Goal: Information Seeking & Learning: Learn about a topic

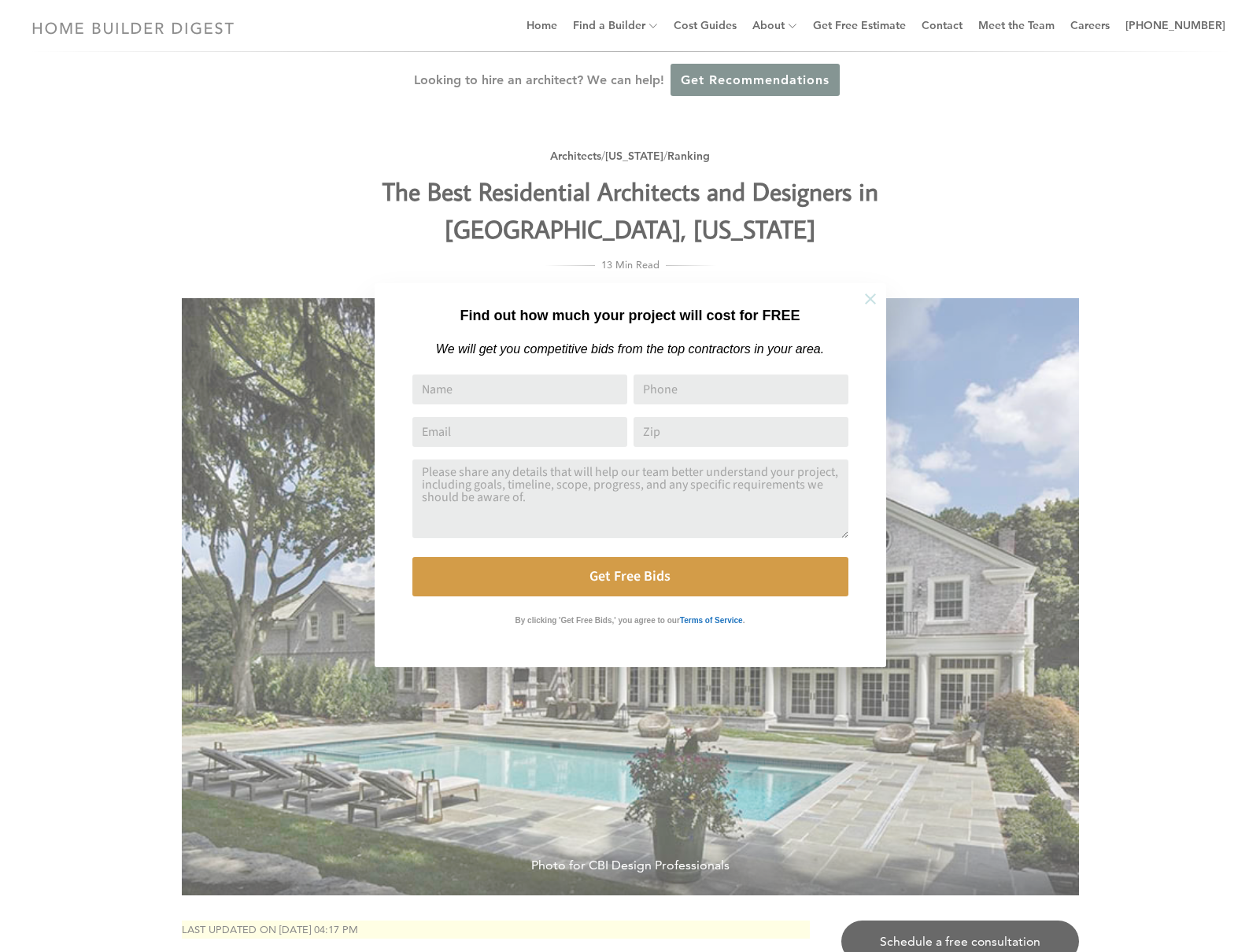
click at [872, 298] on icon at bounding box center [870, 299] width 17 height 17
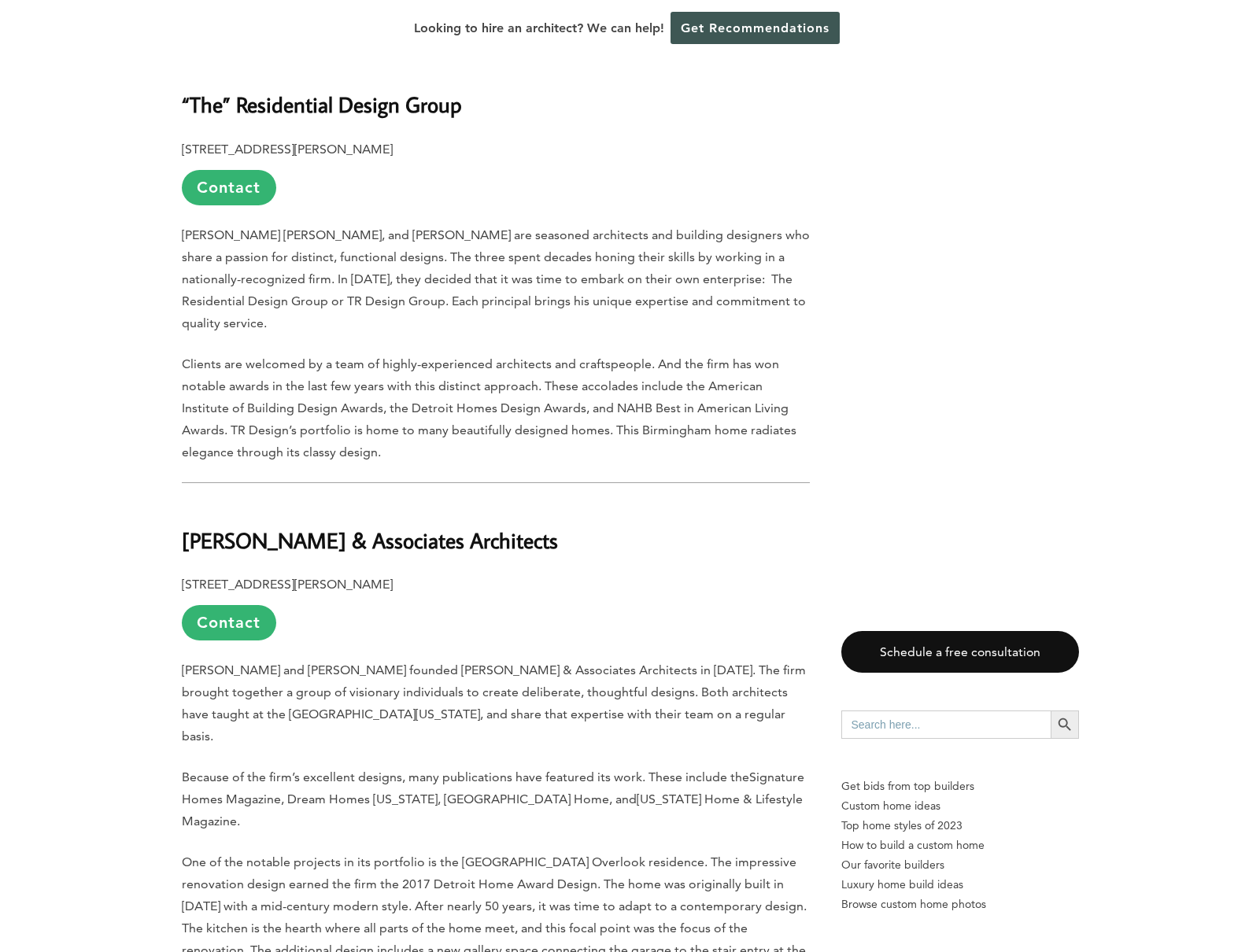
scroll to position [1560, 0]
click at [248, 627] on link "Contact" at bounding box center [229, 622] width 95 height 35
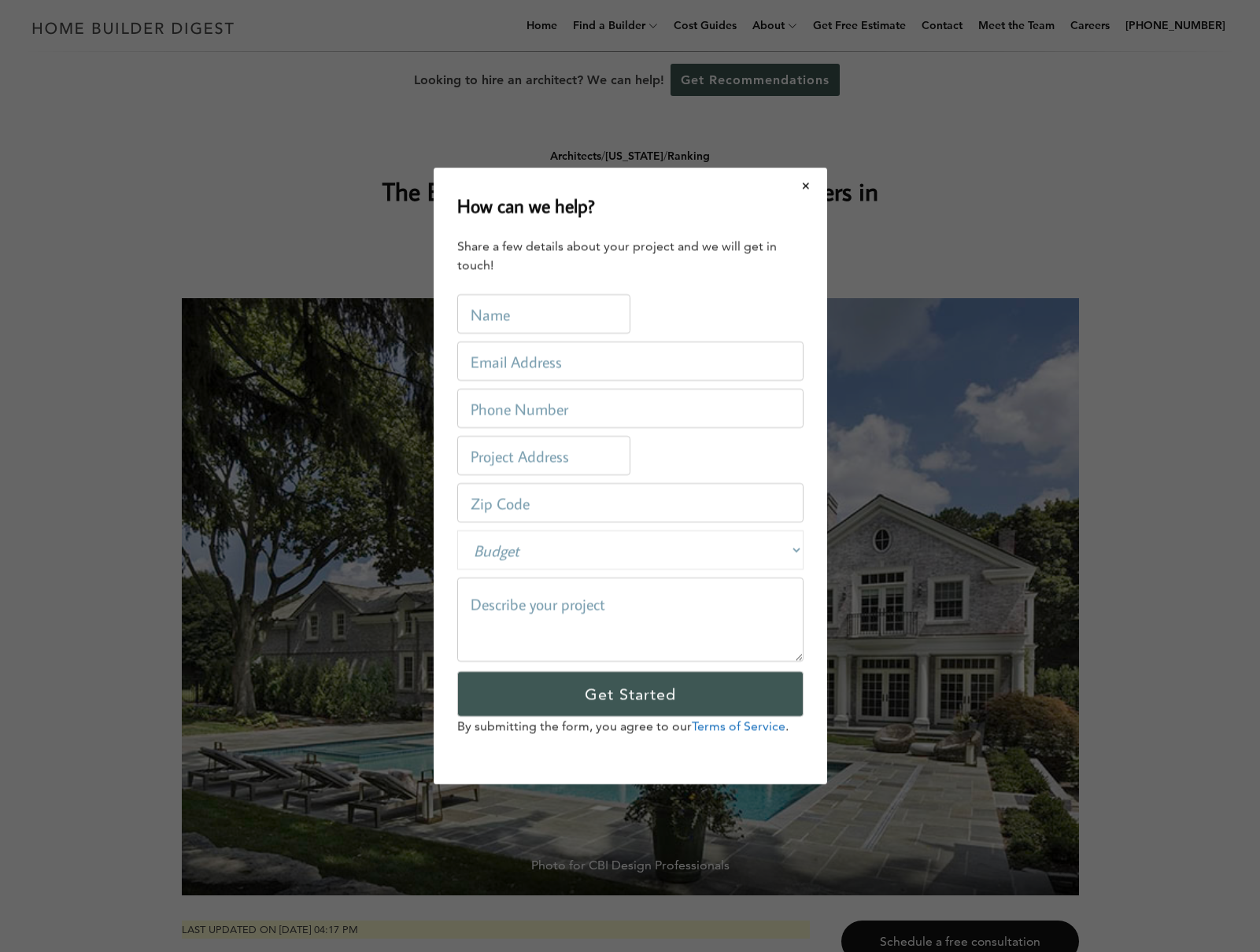
scroll to position [0, 0]
click at [811, 186] on button "Close modal" at bounding box center [806, 185] width 41 height 33
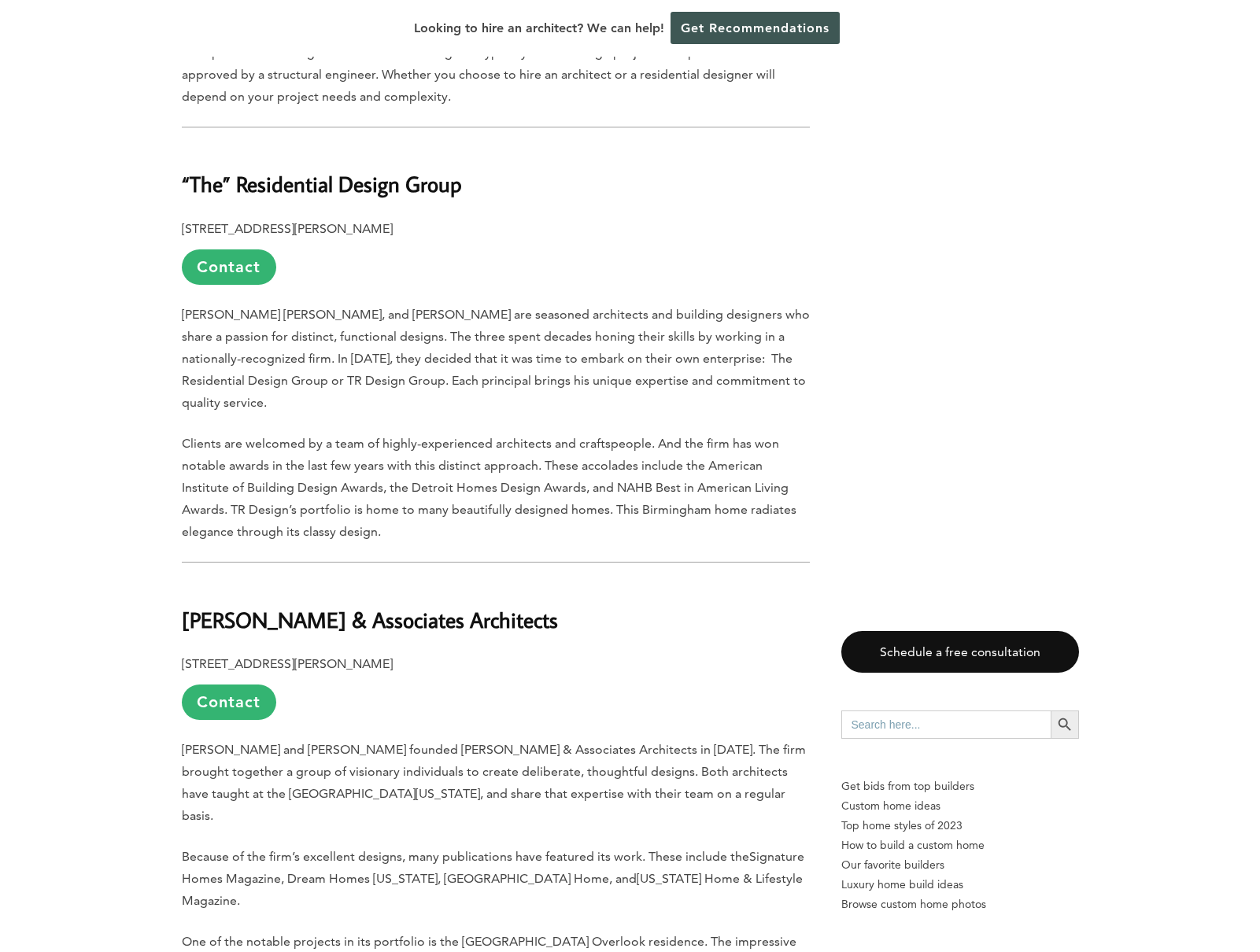
scroll to position [1607, 0]
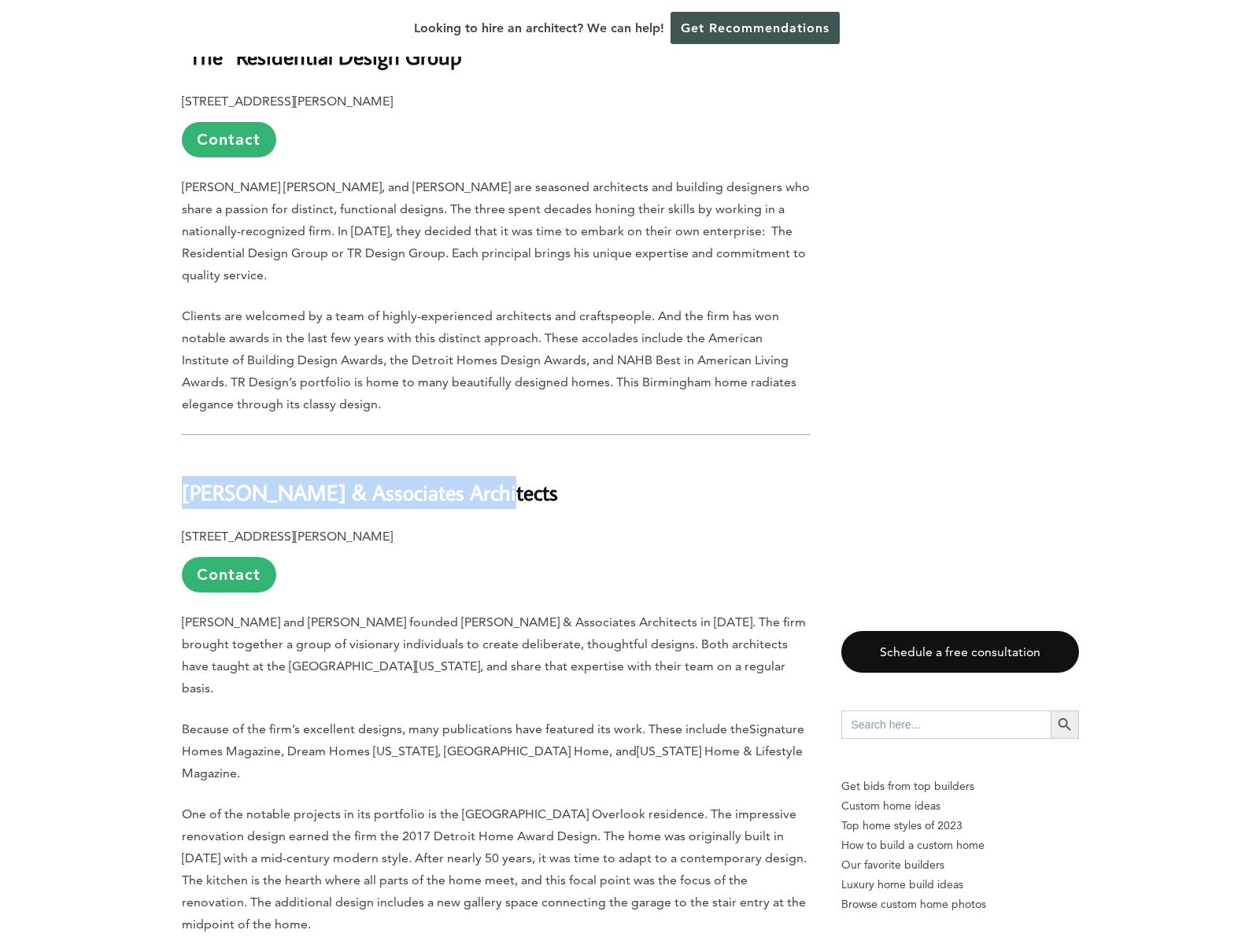
drag, startPoint x: 184, startPoint y: 492, endPoint x: 469, endPoint y: 497, distance: 285.0
click at [469, 497] on h2 "[PERSON_NAME] & Associates Architects" at bounding box center [496, 481] width 628 height 54
copy b "[PERSON_NAME] & Associates Architects"
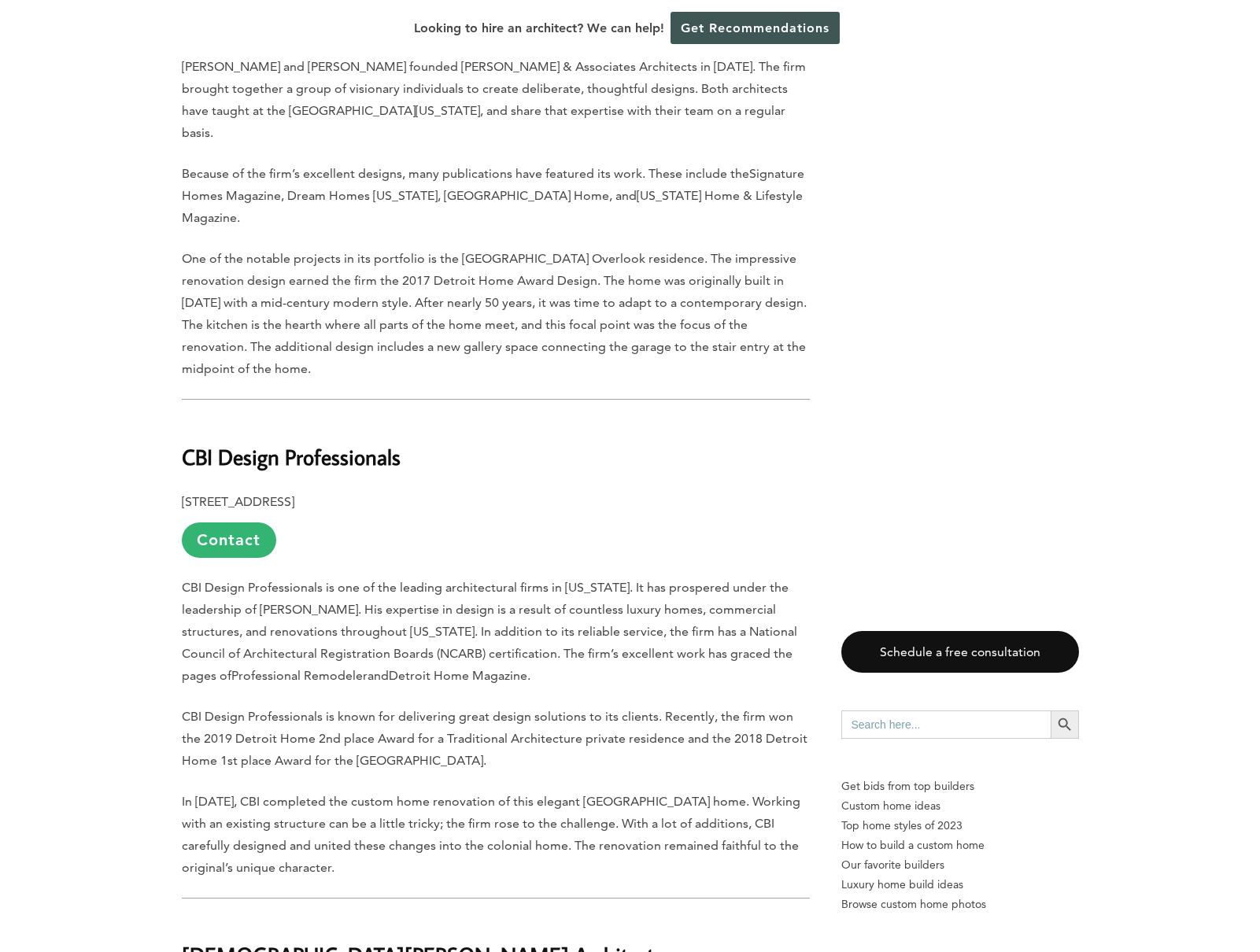
scroll to position [2164, 0]
drag, startPoint x: 169, startPoint y: 420, endPoint x: 401, endPoint y: 424, distance: 232.0
copy b "CBI Design Professionals"
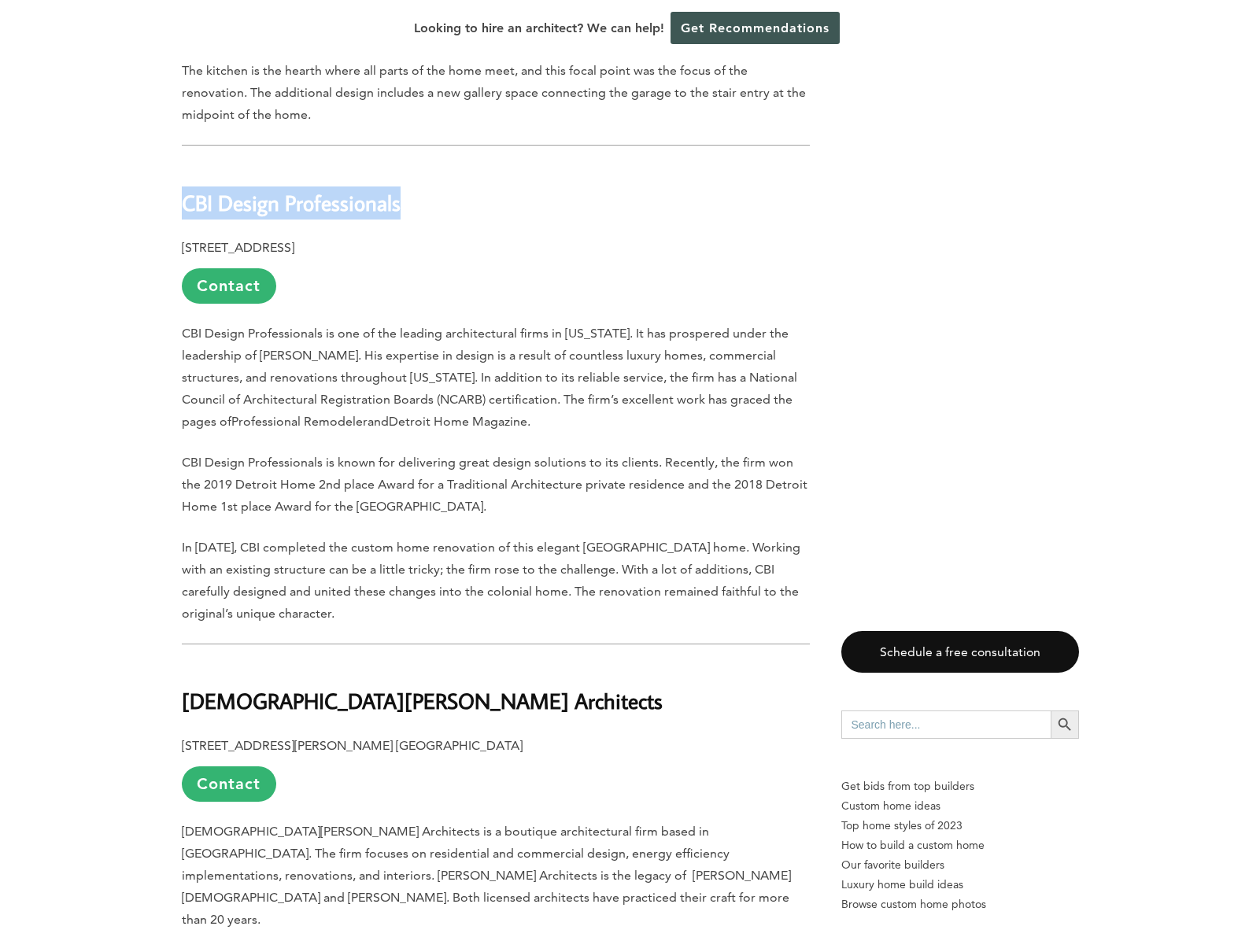
scroll to position [2433, 0]
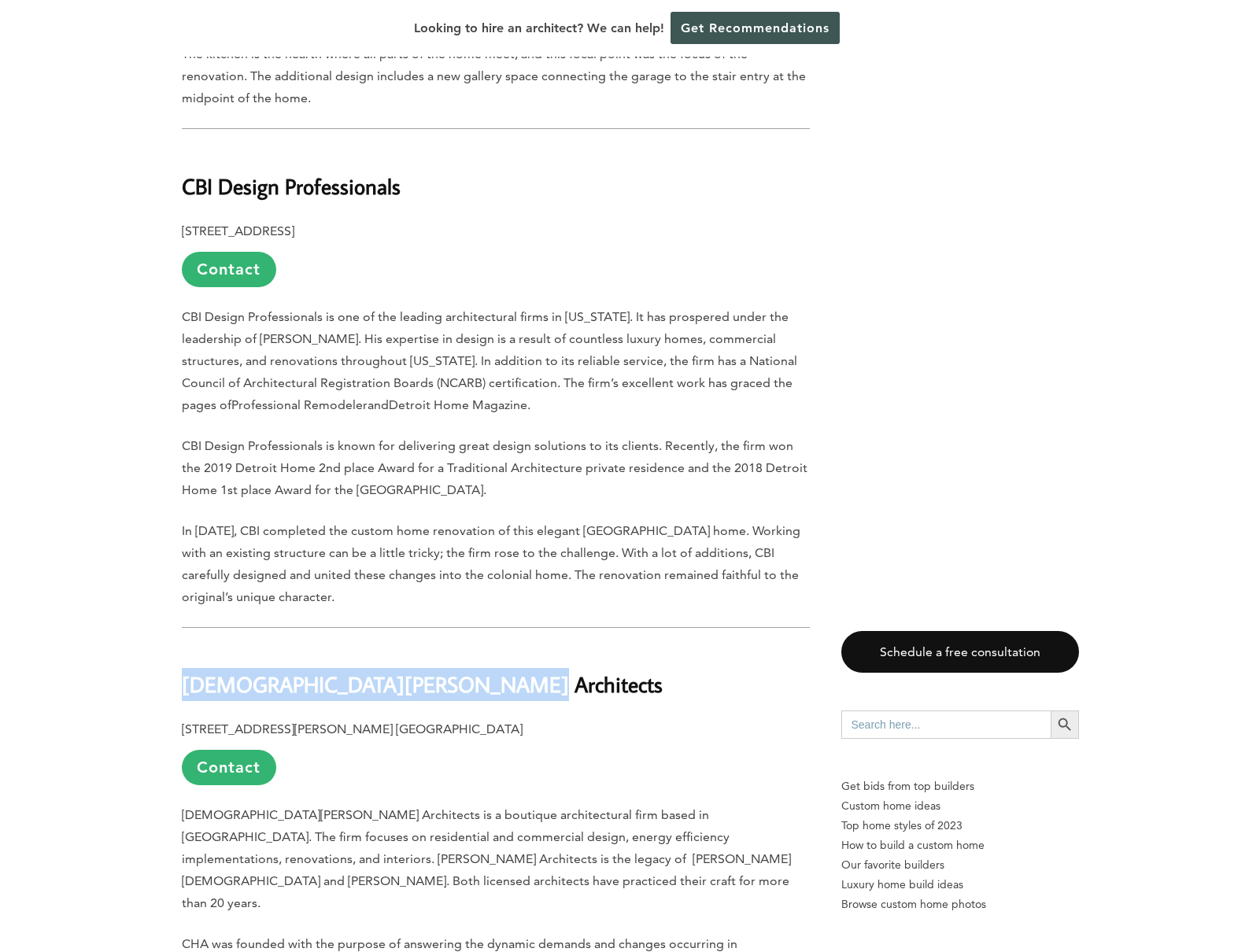
drag, startPoint x: 214, startPoint y: 638, endPoint x: 458, endPoint y: 652, distance: 244.4
click at [458, 671] on b "[DEMOGRAPHIC_DATA][PERSON_NAME] Architects" at bounding box center [423, 685] width 481 height 28
copy b "[DEMOGRAPHIC_DATA][PERSON_NAME] Architects"
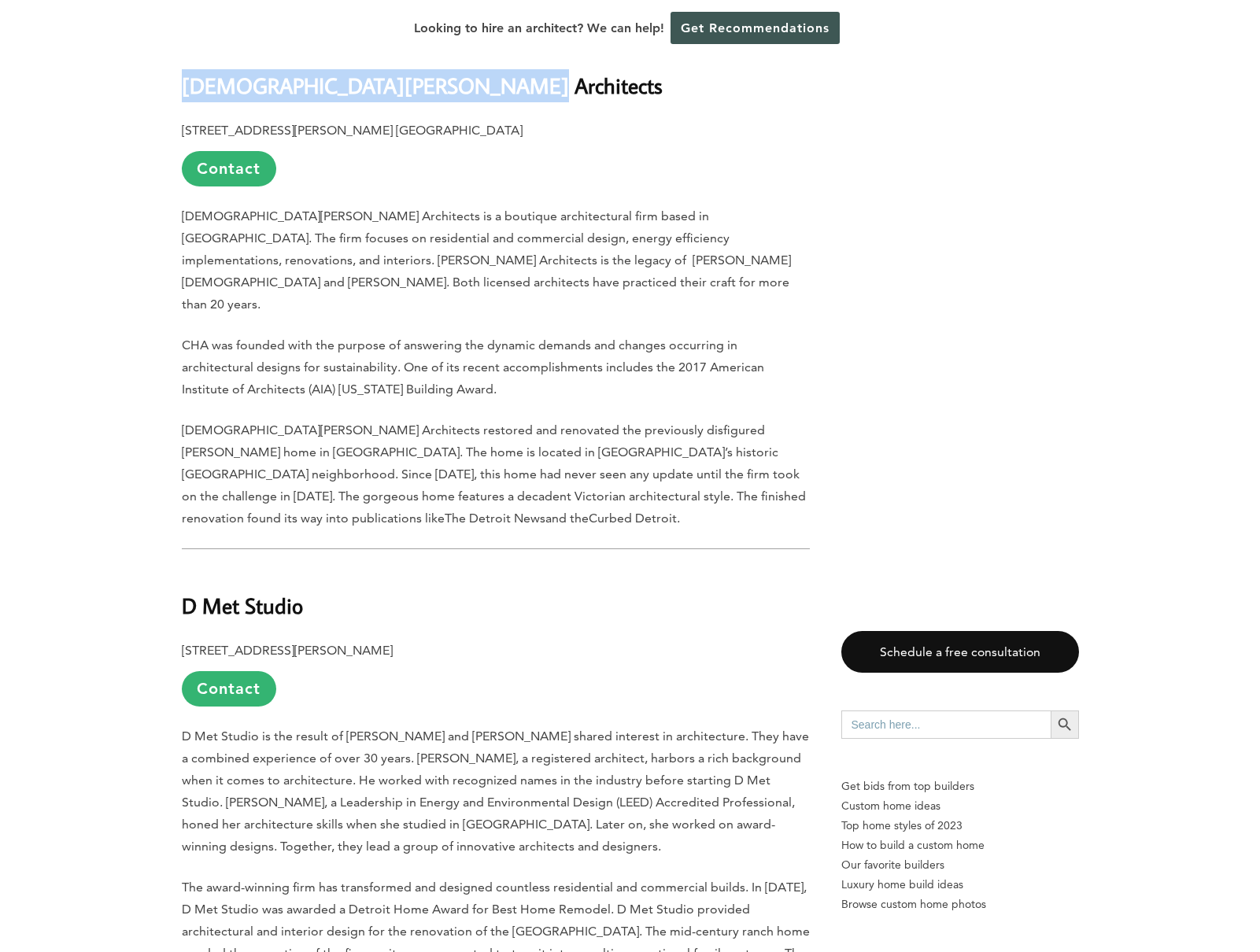
scroll to position [3033, 0]
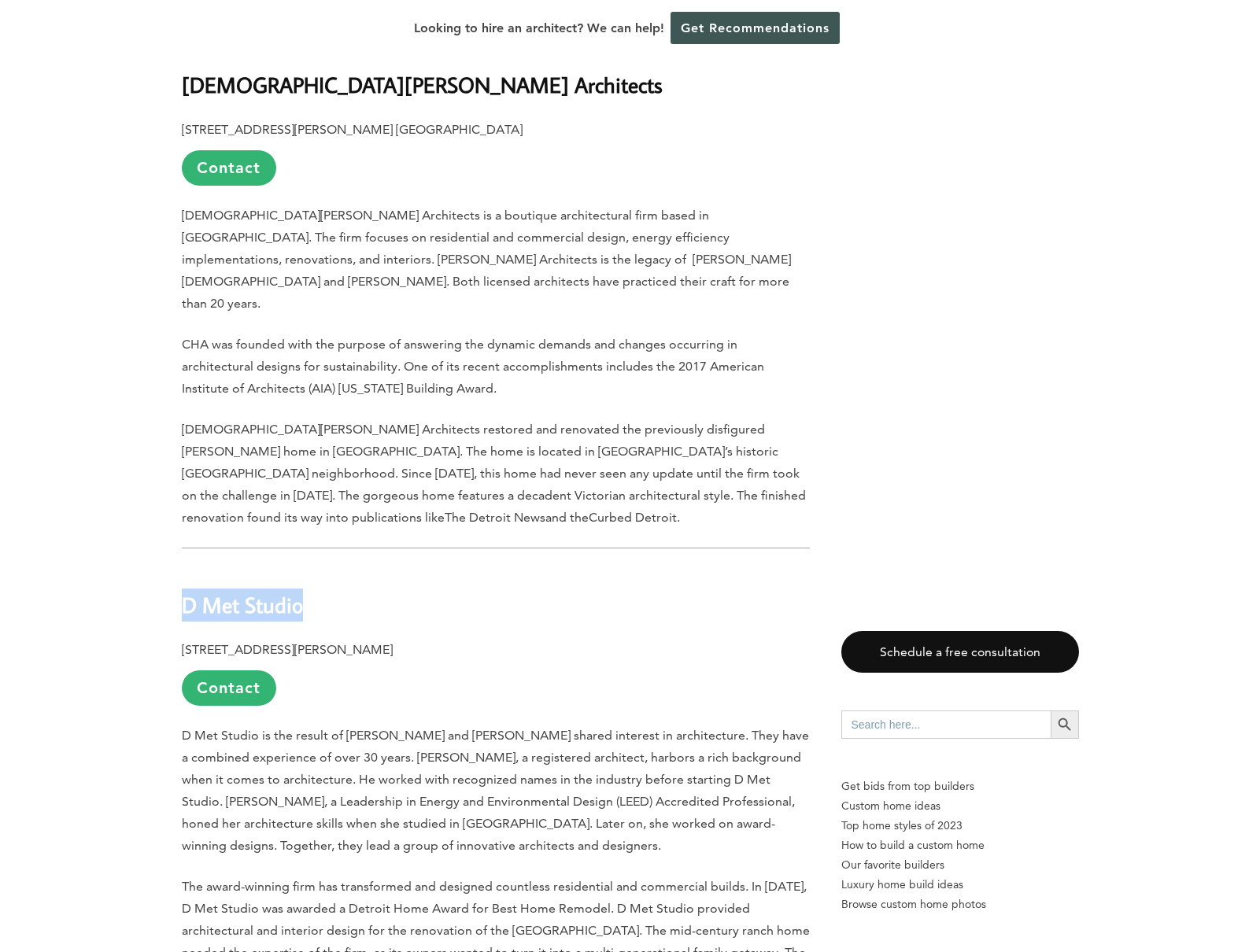
drag, startPoint x: 180, startPoint y: 539, endPoint x: 299, endPoint y: 545, distance: 119.2
click at [299, 591] on b "D Met Studio" at bounding box center [242, 604] width 122 height 28
copy b "D Met Studio"
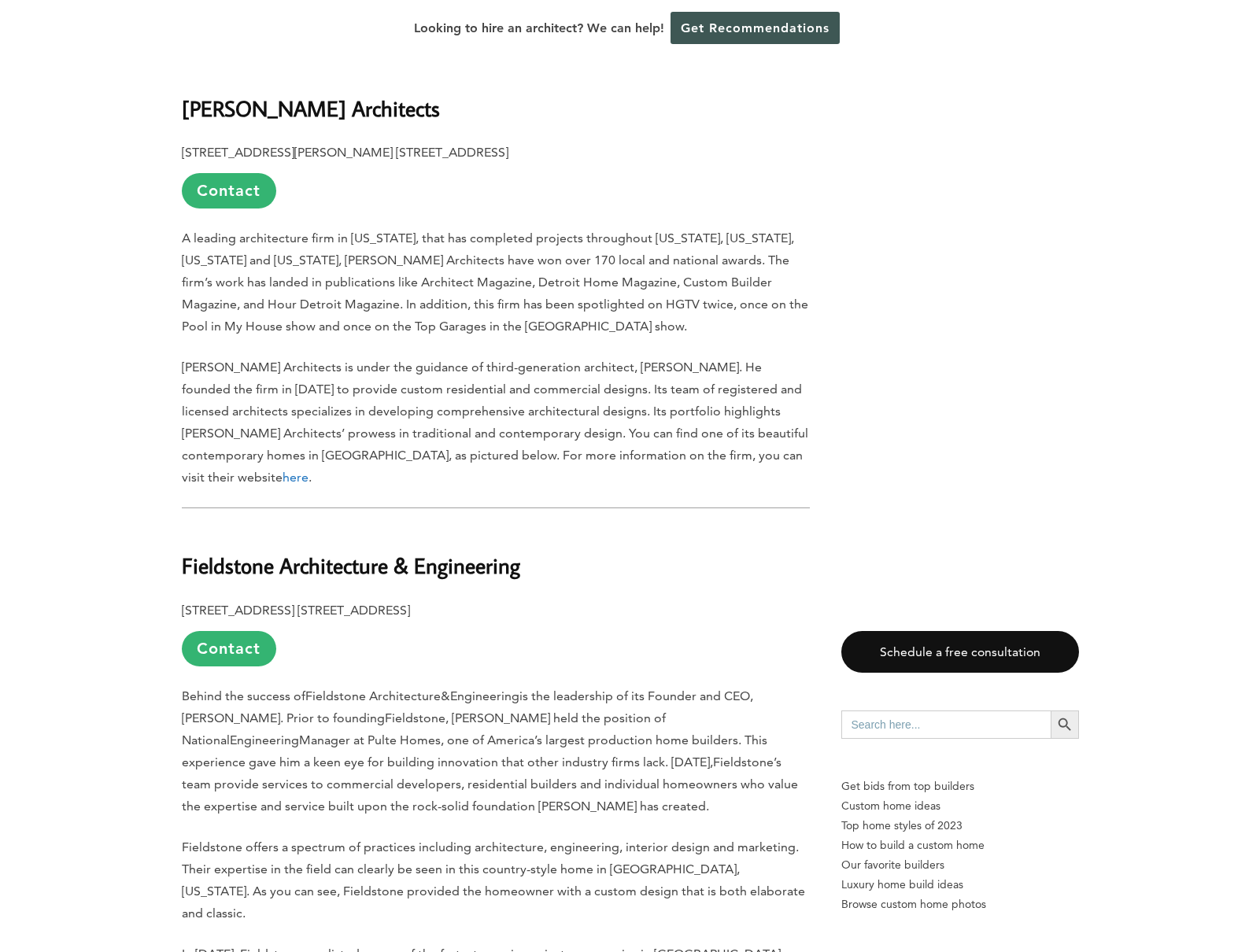
scroll to position [3992, 0]
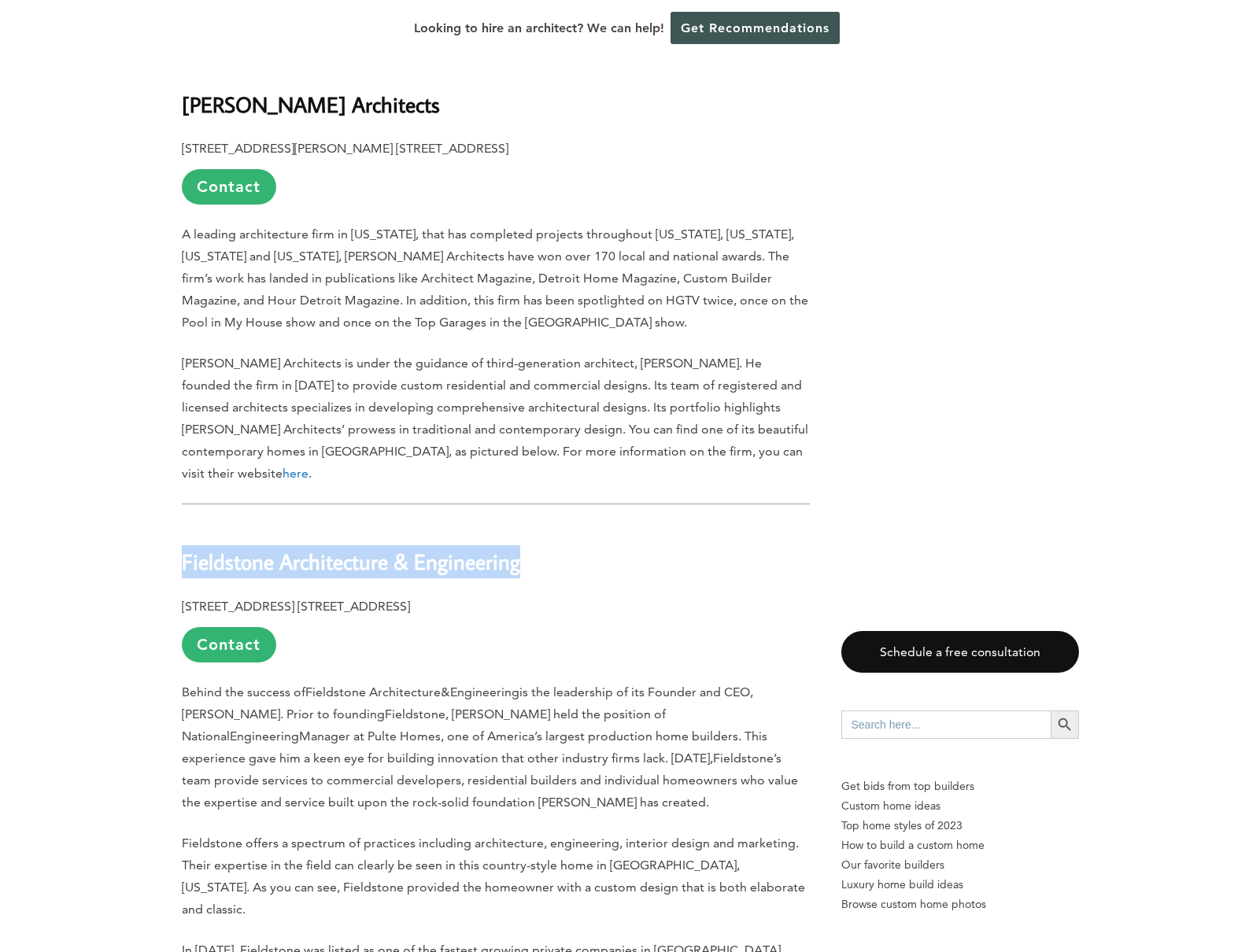
drag, startPoint x: 191, startPoint y: 470, endPoint x: 544, endPoint y: 491, distance: 353.6
copy div "Fieldstone Architecture & Engineering"
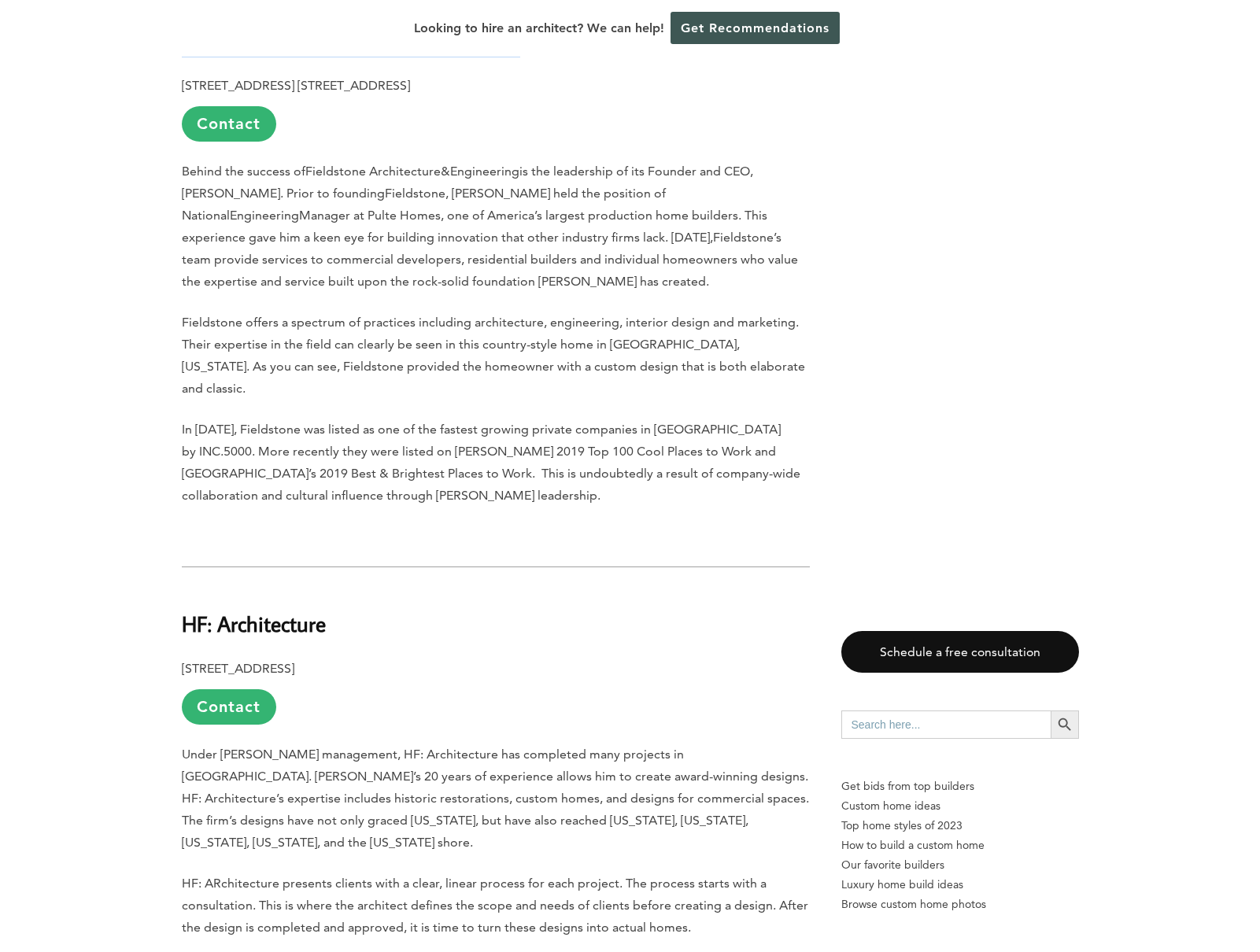
scroll to position [4681, 0]
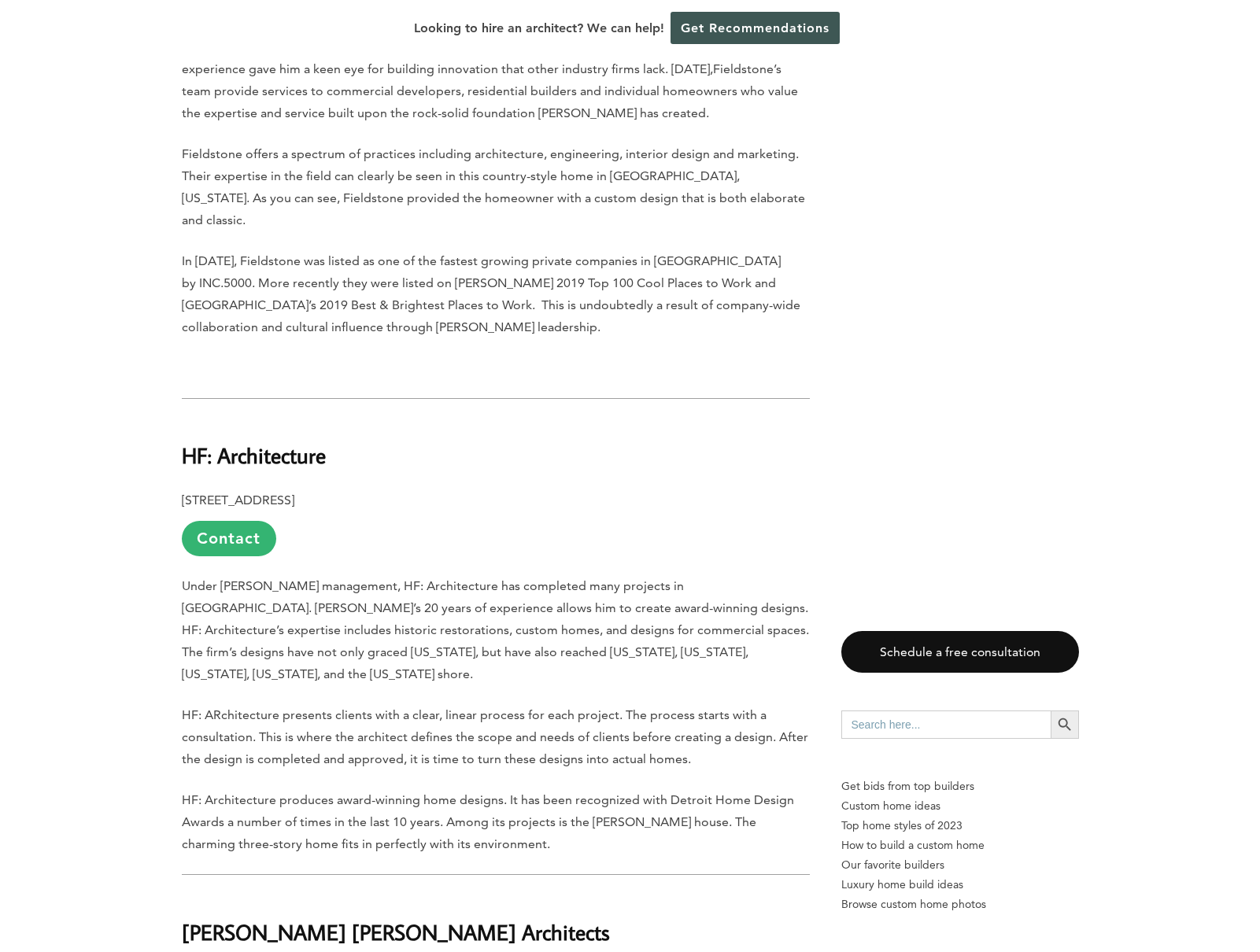
drag, startPoint x: 477, startPoint y: 378, endPoint x: 256, endPoint y: 352, distance: 222.5
click at [467, 379] on div "Last updated on [DATE] 04:17 pm Walking along [GEOGRAPHIC_DATA], one can’t esca…" at bounding box center [496, 302] width 628 height 8237
drag, startPoint x: 185, startPoint y: 342, endPoint x: 323, endPoint y: 342, distance: 138.0
click at [323, 442] on b "HF: Architecture" at bounding box center [254, 455] width 144 height 28
copy b "HF: Architecture"
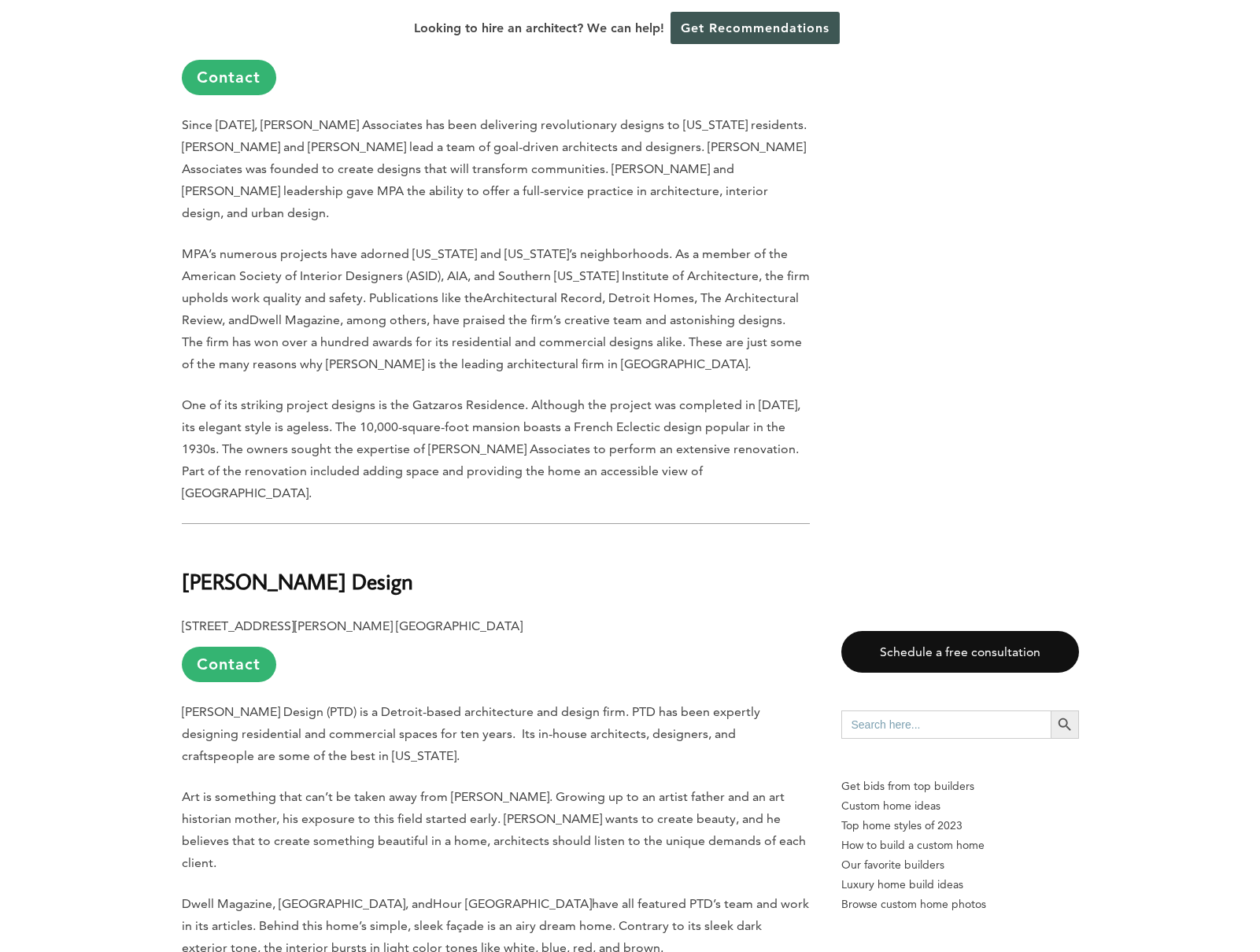
scroll to position [6219, 0]
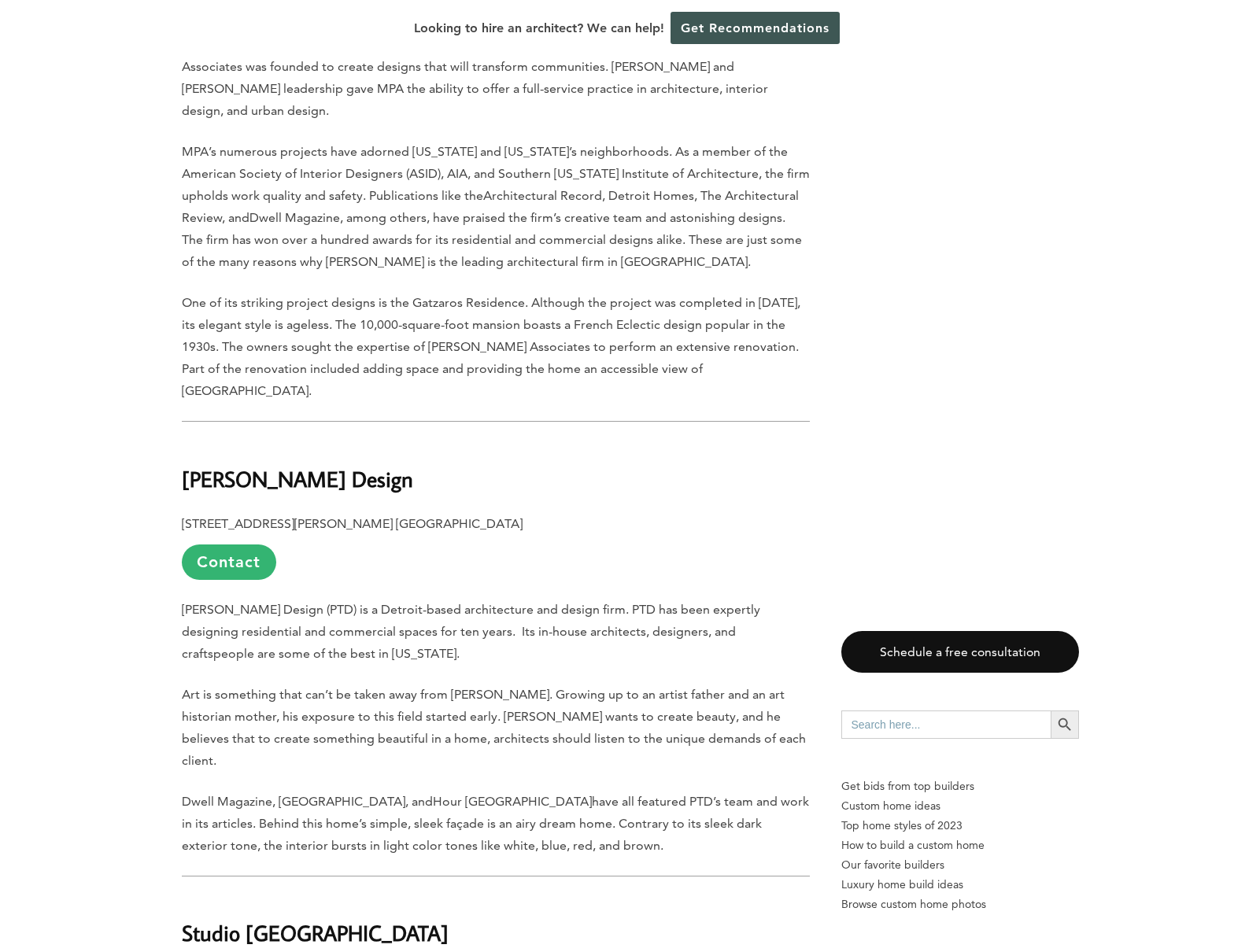
drag, startPoint x: 160, startPoint y: 260, endPoint x: 411, endPoint y: 266, distance: 251.1
copy b "[PERSON_NAME] Design"
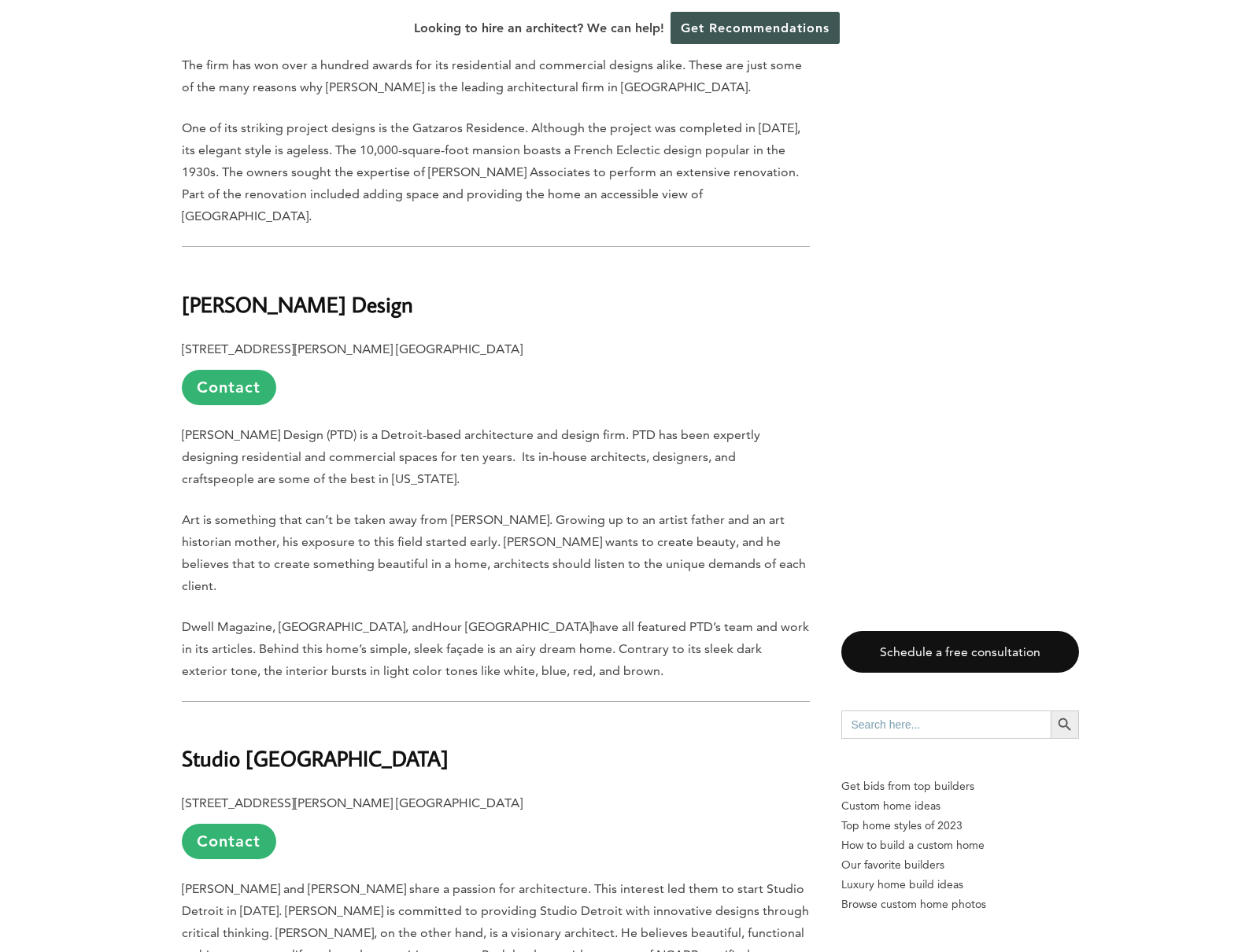
scroll to position [6394, 0]
drag, startPoint x: 287, startPoint y: 520, endPoint x: 181, endPoint y: 518, distance: 106.0
click at [182, 720] on h2 "Studio [GEOGRAPHIC_DATA]" at bounding box center [496, 747] width 628 height 54
copy b "Studio [GEOGRAPHIC_DATA]"
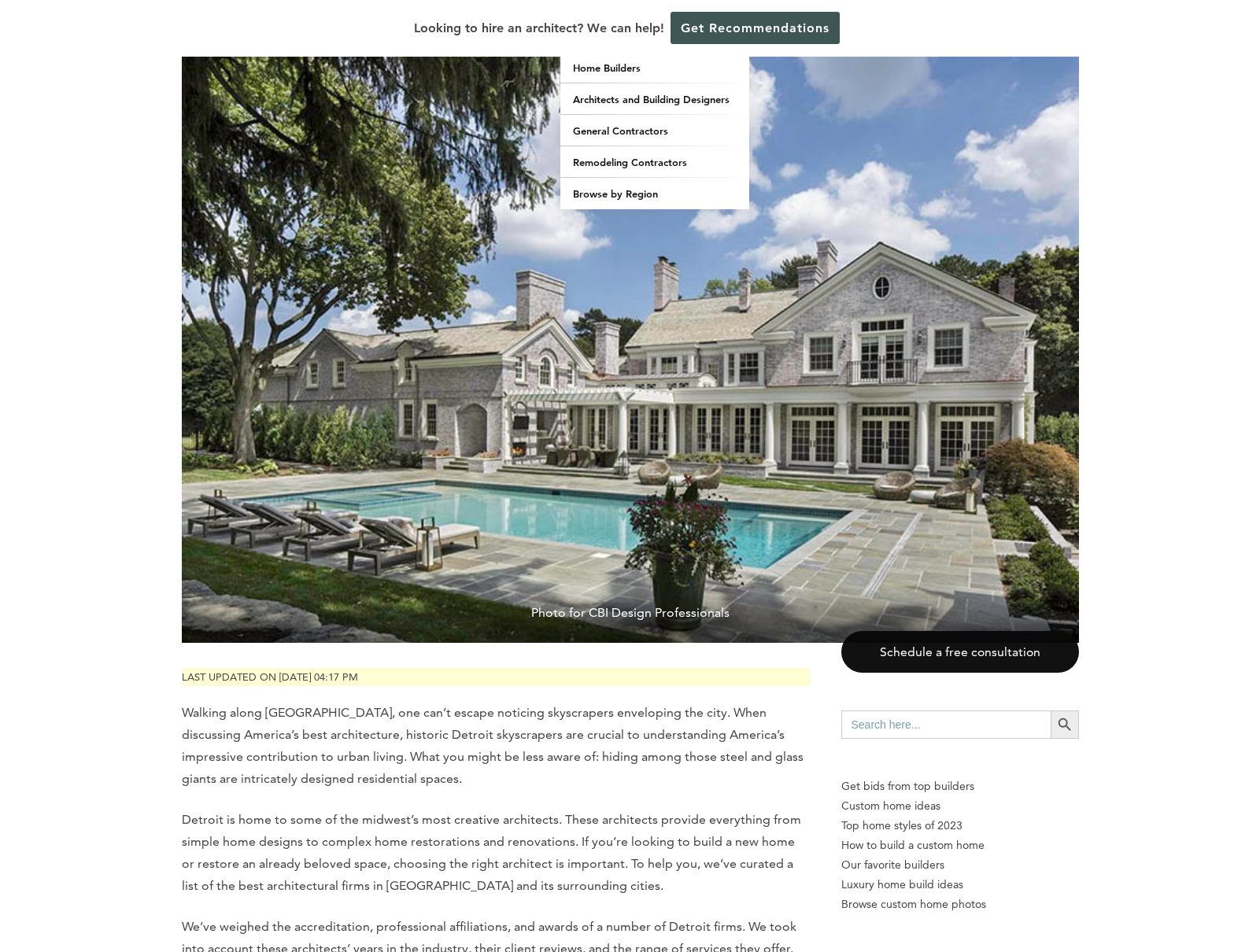
scroll to position [0, 0]
